Goal: Information Seeking & Learning: Learn about a topic

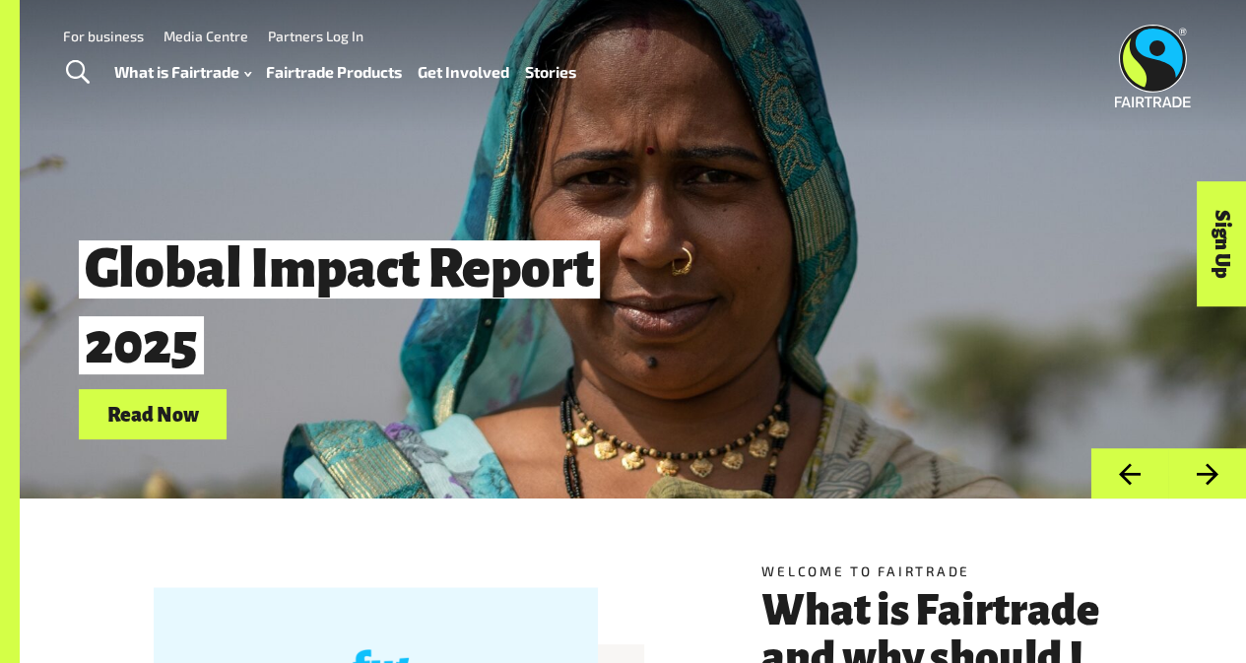
click at [72, 72] on span "Toggle Search" at bounding box center [78, 73] width 24 height 26
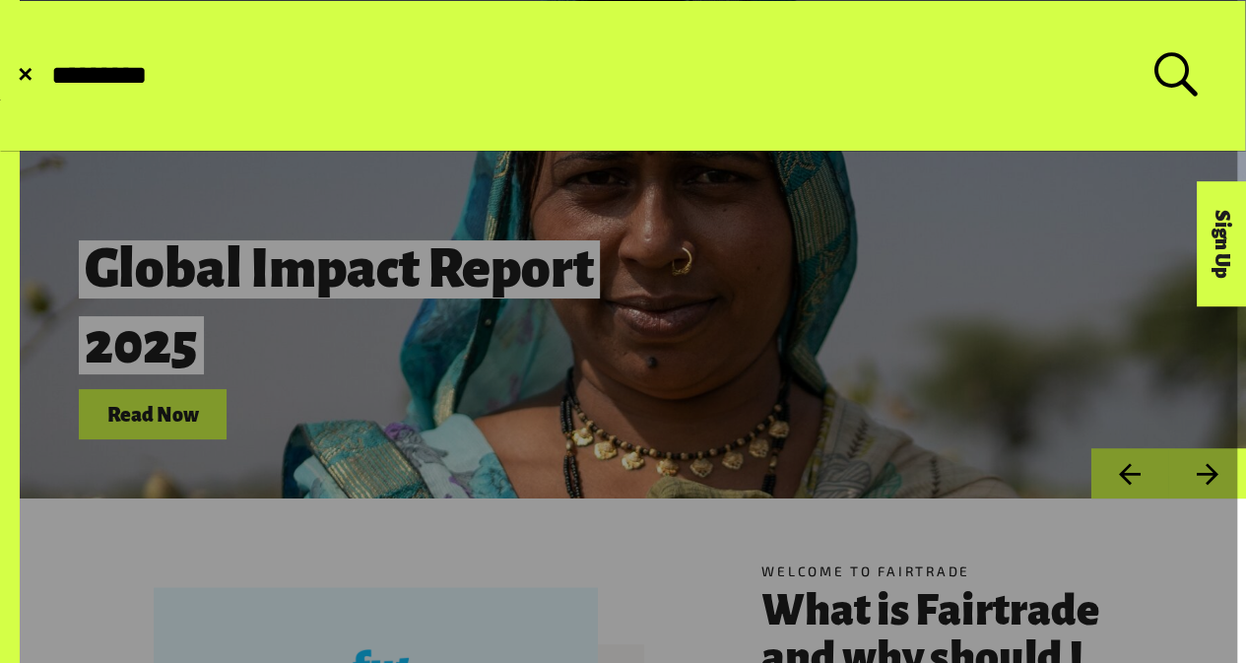
type input "*********"
click at [48, 76] on button "Submit Search" at bounding box center [48, 76] width 1 height 1
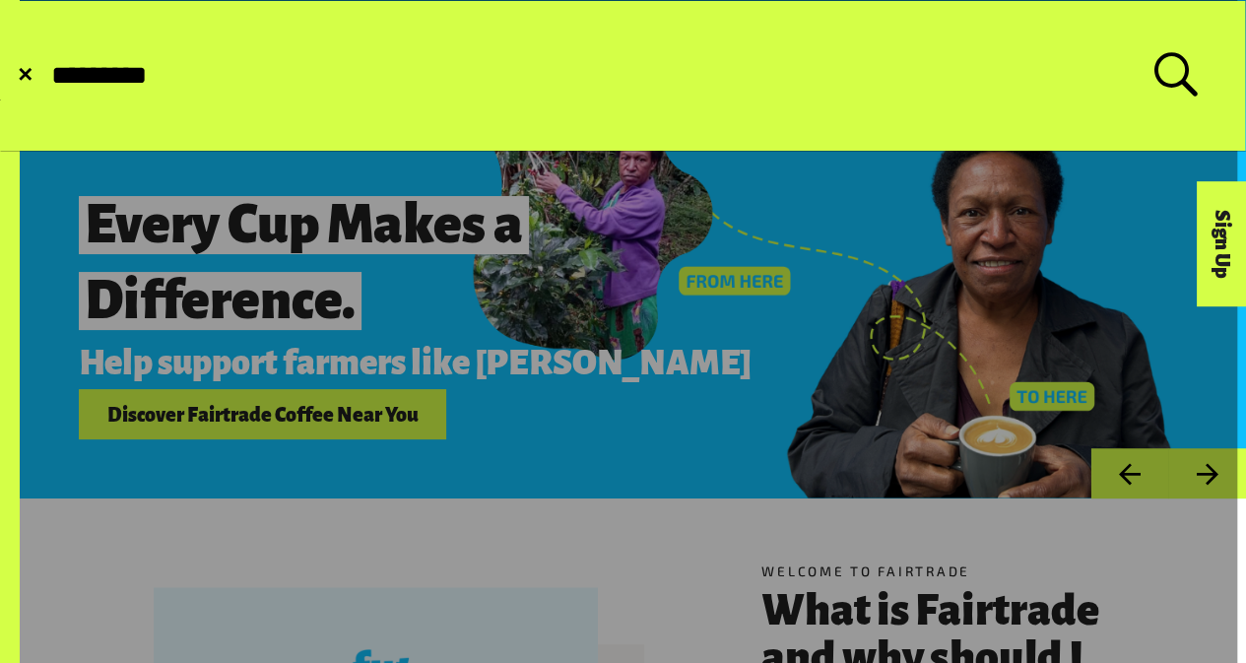
scroll to position [57, 0]
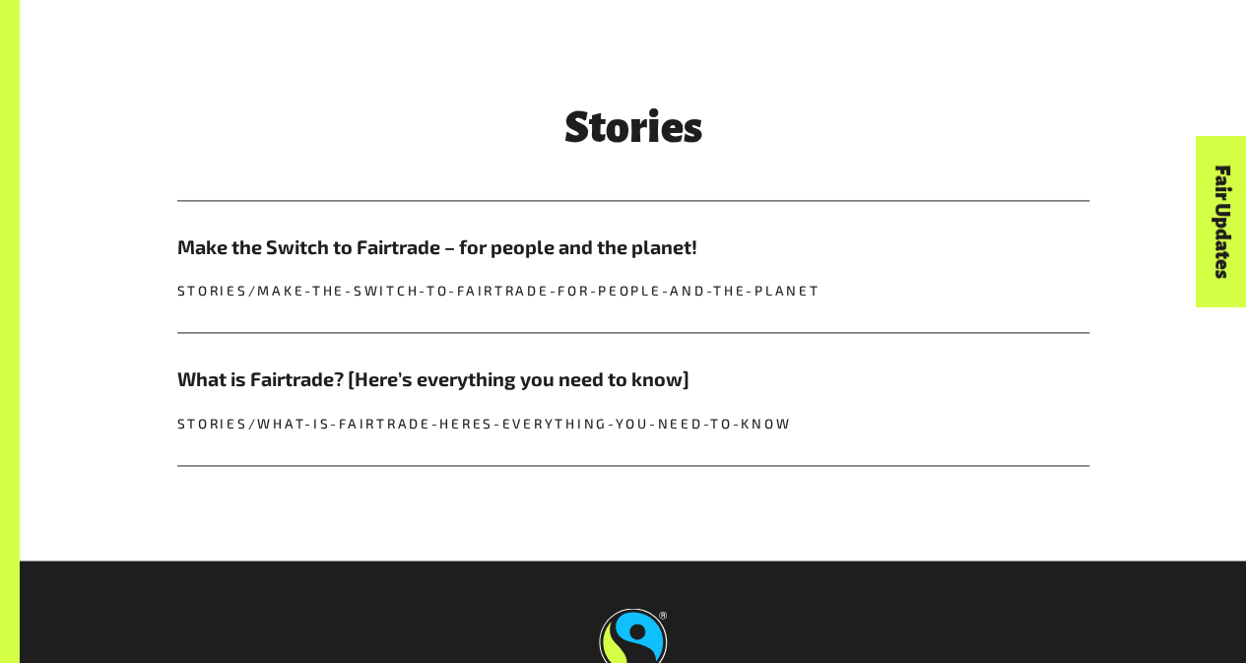
scroll to position [1541, 0]
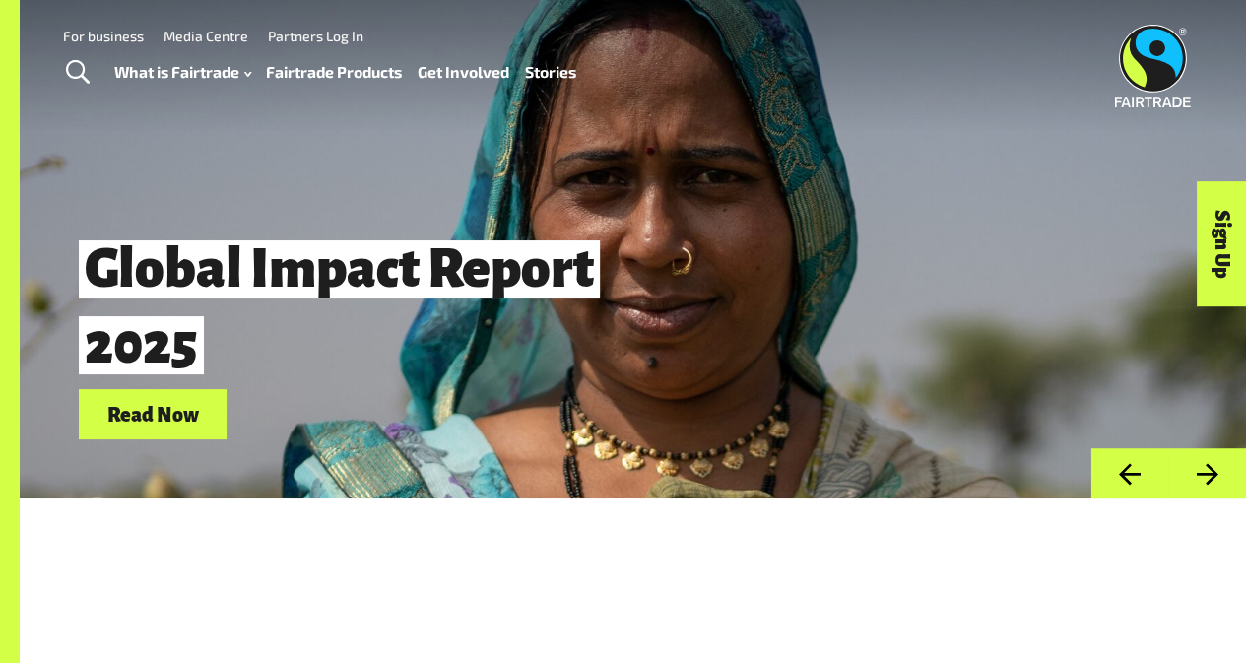
click at [339, 64] on link "Fairtrade Products" at bounding box center [334, 72] width 136 height 28
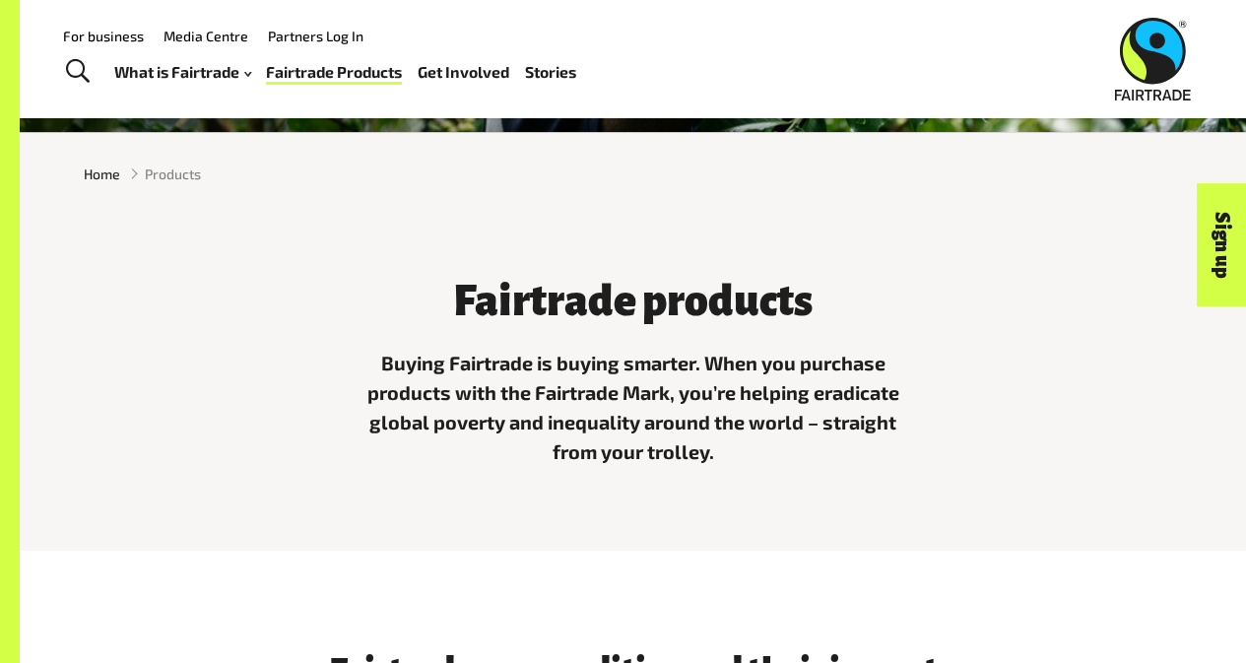
scroll to position [242, 0]
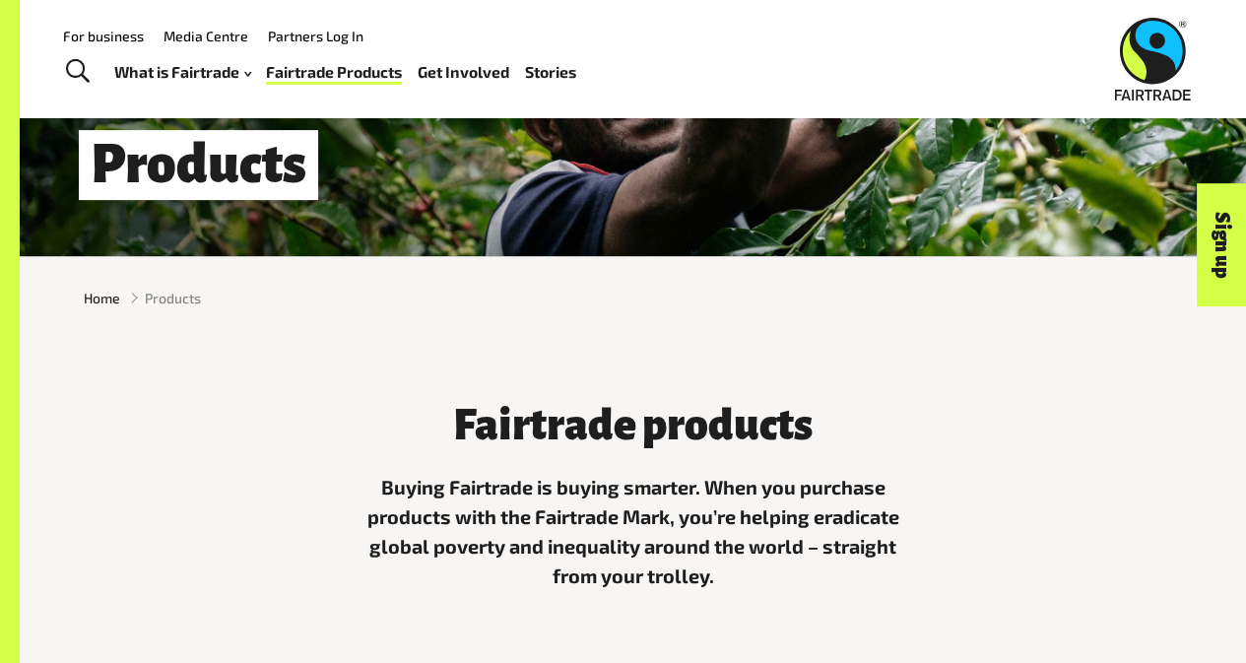
click at [820, 405] on div "Fairtrade products Buying Fairtrade is buying smarter. When you purchase produc…" at bounding box center [634, 492] width 562 height 227
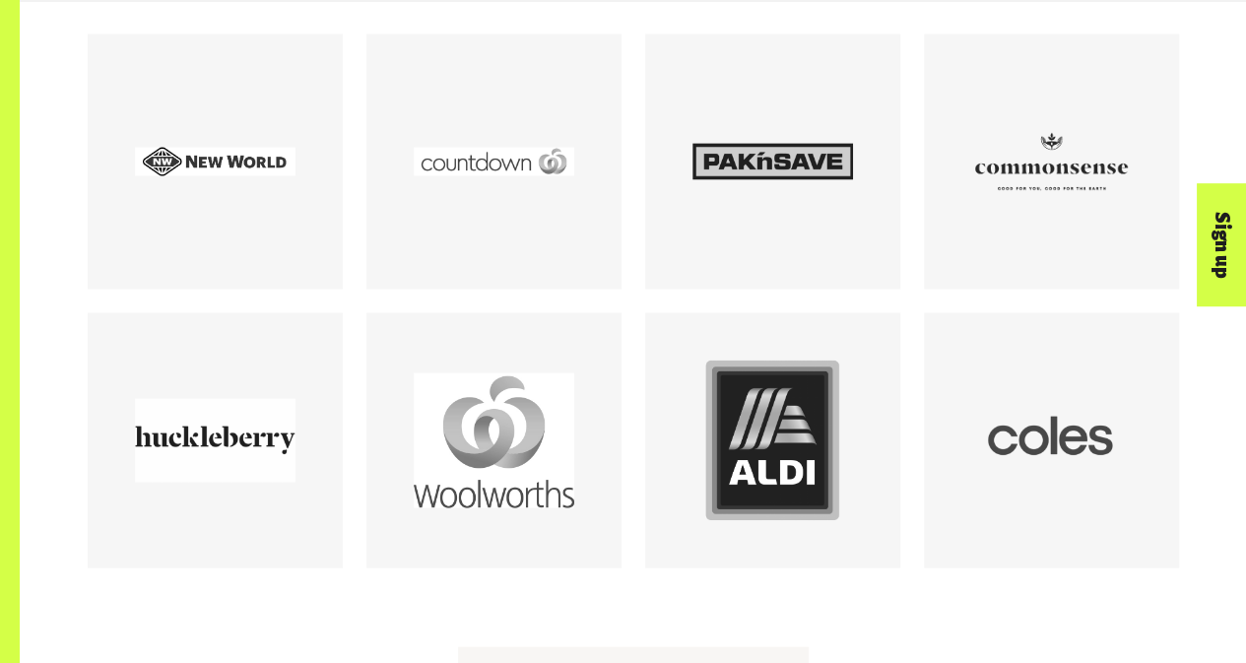
scroll to position [1902, 0]
